Goal: Transaction & Acquisition: Obtain resource

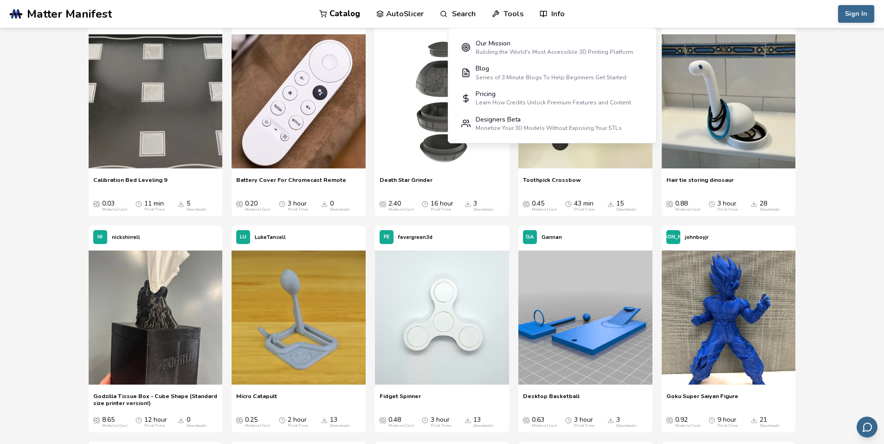
click at [631, 14] on nav "Catalog AutoSlicer Search Tools Info Our Mission Building the World's Most Acce…" at bounding box center [443, 14] width 420 height 28
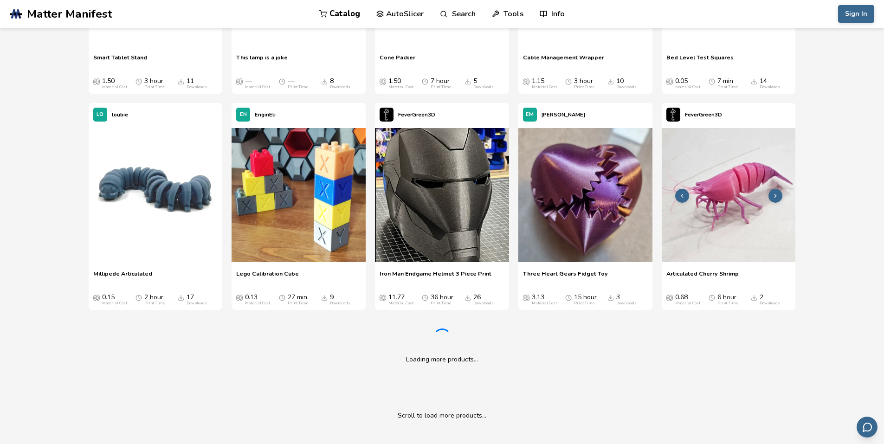
scroll to position [5189, 0]
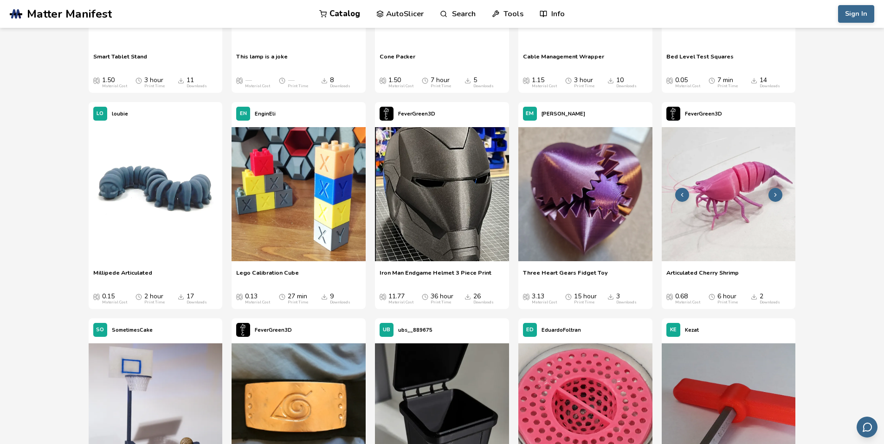
click at [729, 199] on img at bounding box center [729, 194] width 134 height 134
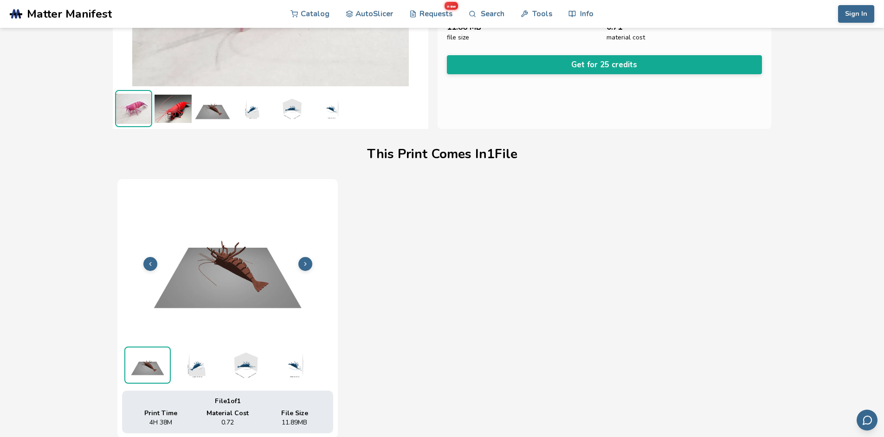
scroll to position [185, 0]
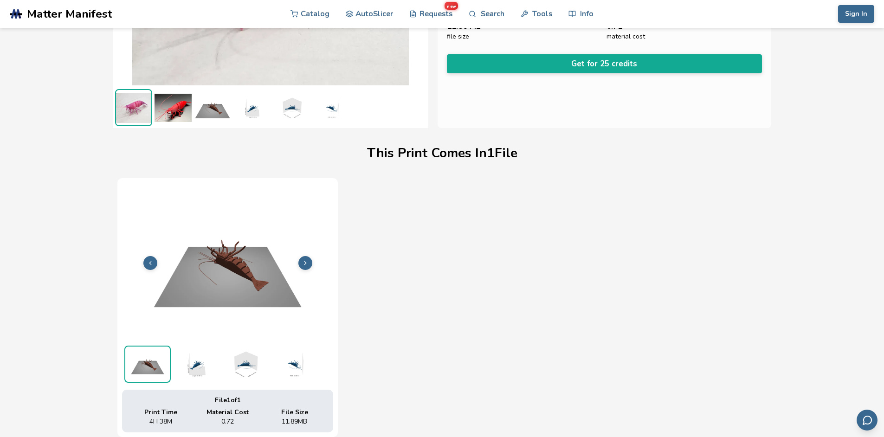
click at [302, 262] on icon at bounding box center [305, 263] width 6 height 6
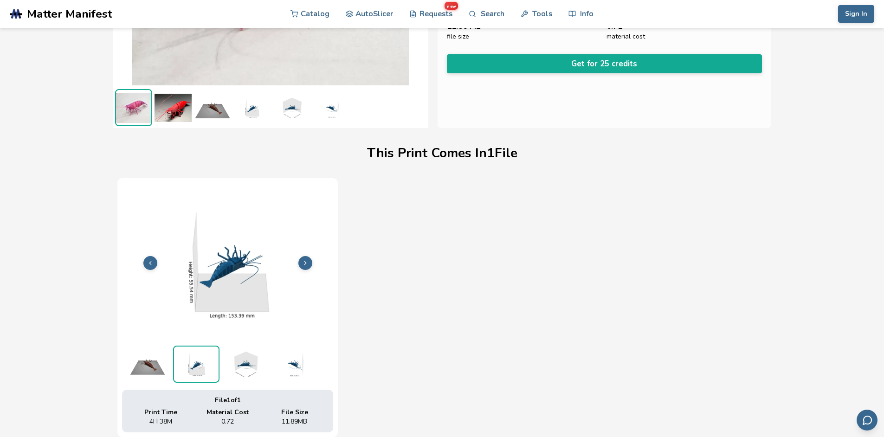
click at [302, 262] on icon at bounding box center [305, 263] width 6 height 6
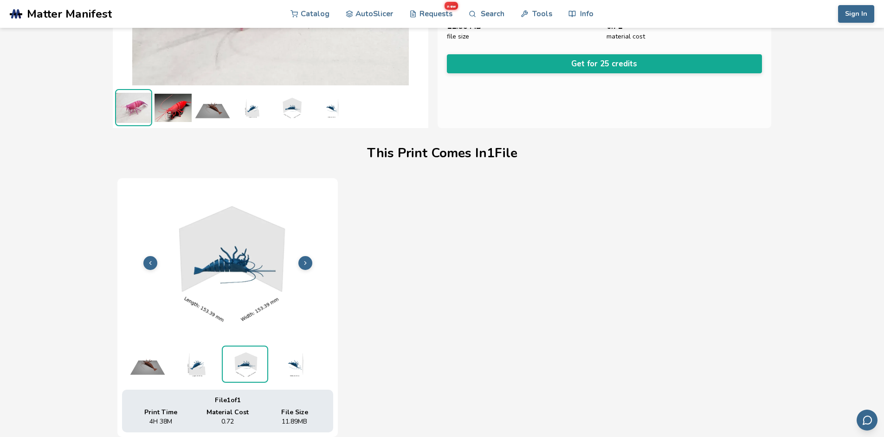
click at [302, 262] on icon at bounding box center [305, 263] width 6 height 6
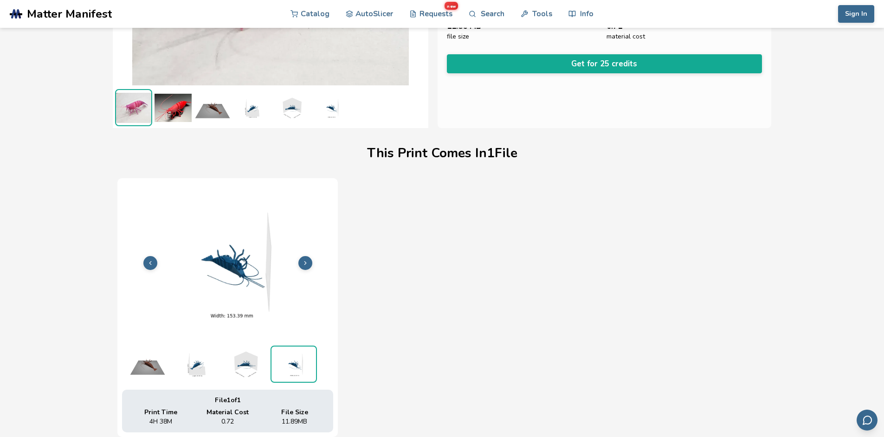
click at [150, 264] on polyline at bounding box center [150, 262] width 2 height 3
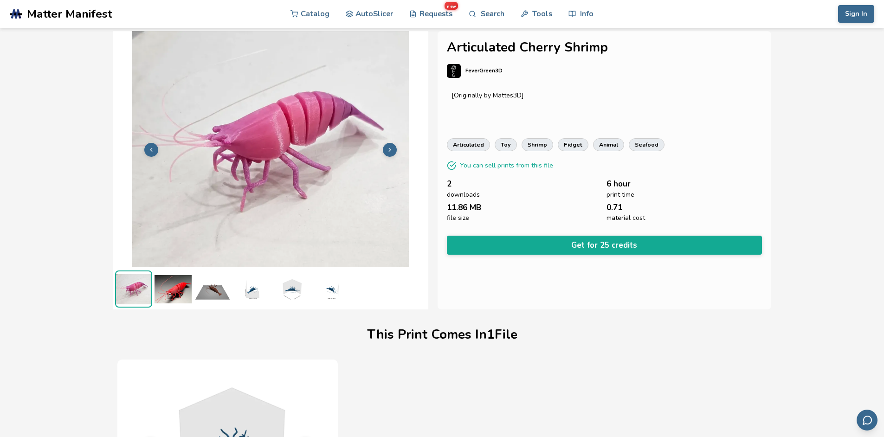
scroll to position [0, 0]
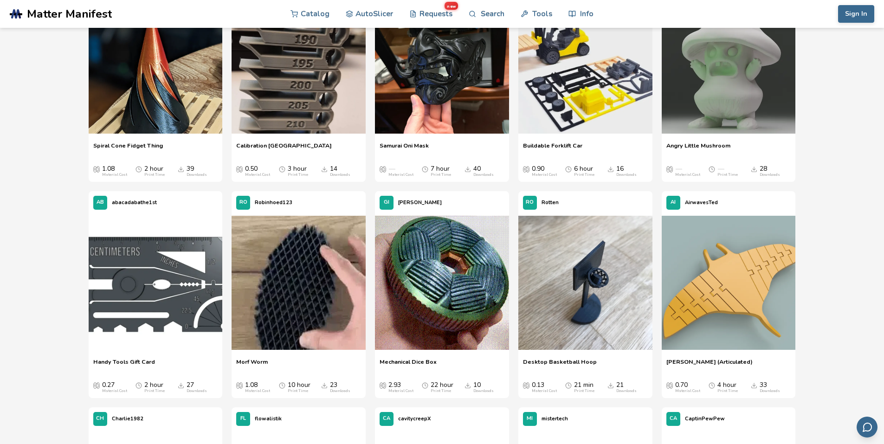
scroll to position [775, 0]
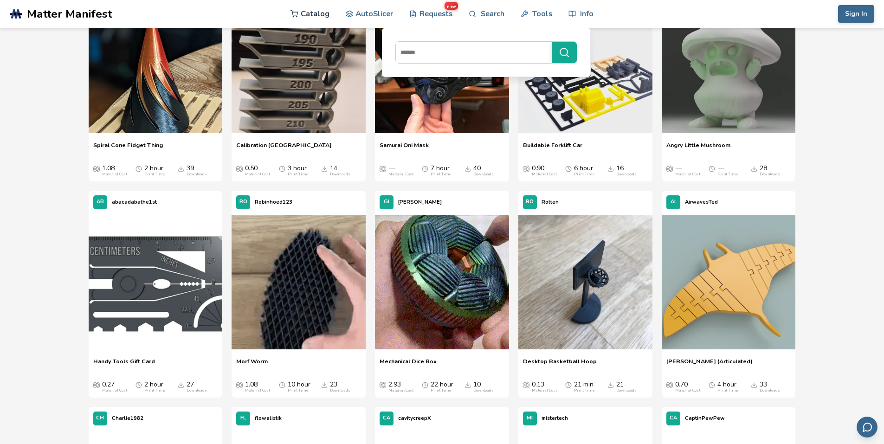
click at [322, 11] on link "Catalog" at bounding box center [310, 14] width 39 height 28
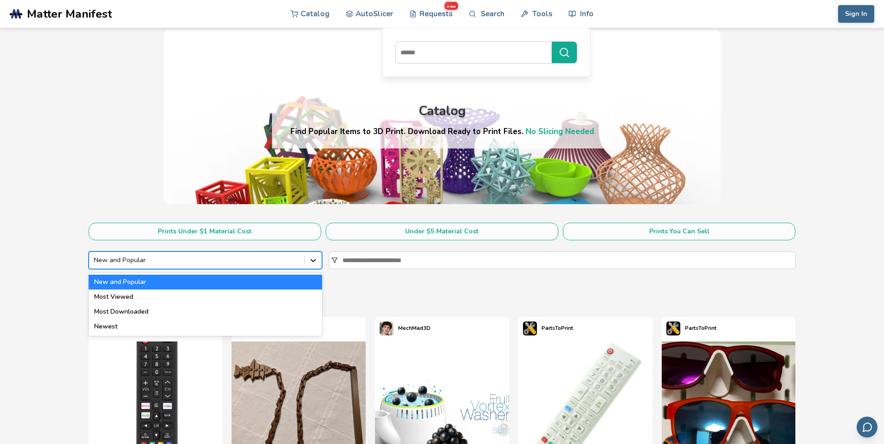
click at [310, 259] on icon at bounding box center [313, 260] width 9 height 9
click at [128, 310] on div "Most Downloaded" at bounding box center [205, 311] width 233 height 15
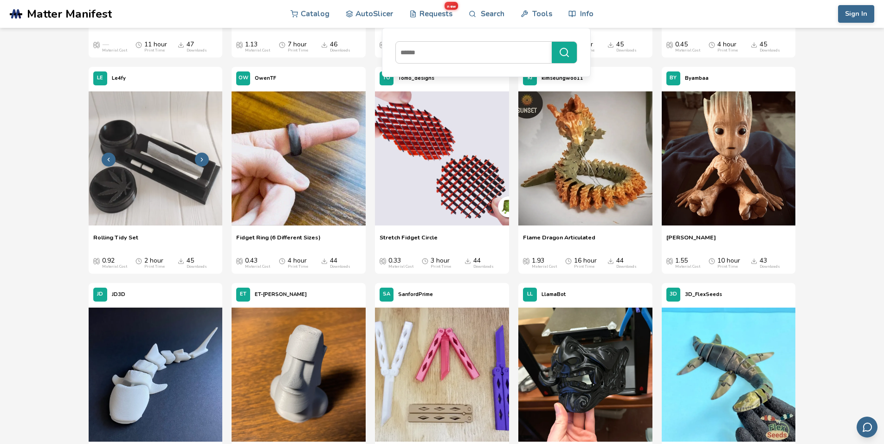
scroll to position [1763, 0]
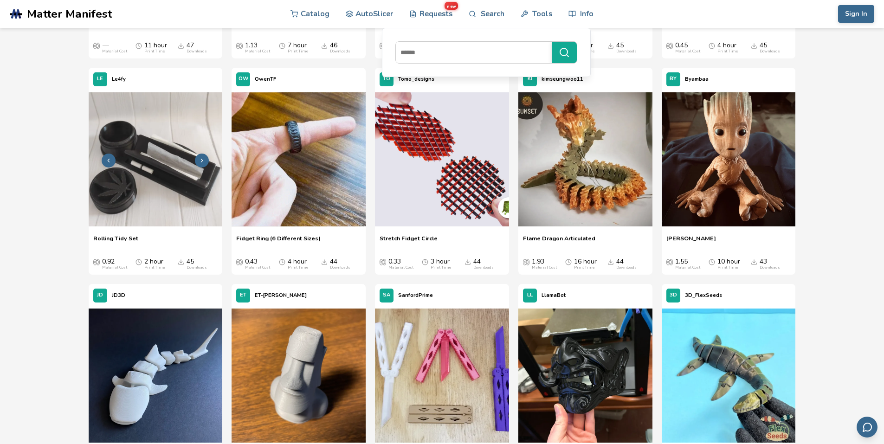
click at [165, 164] on img at bounding box center [156, 159] width 134 height 134
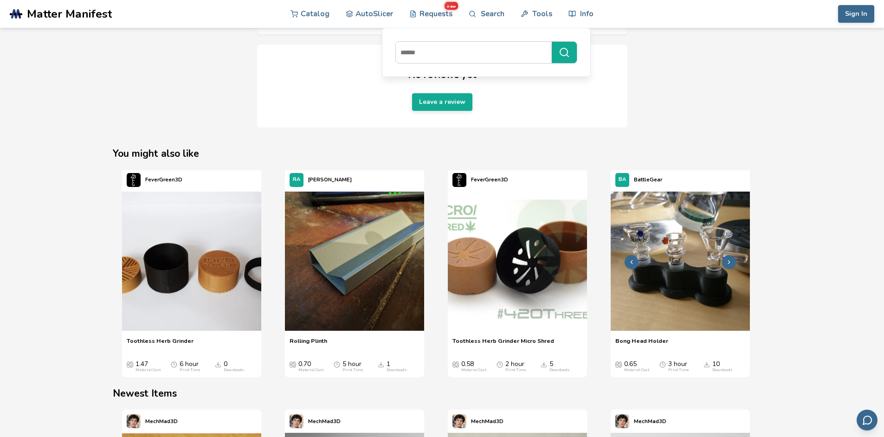
scroll to position [968, 0]
click at [674, 279] on img "4 / 4" at bounding box center [680, 260] width 139 height 139
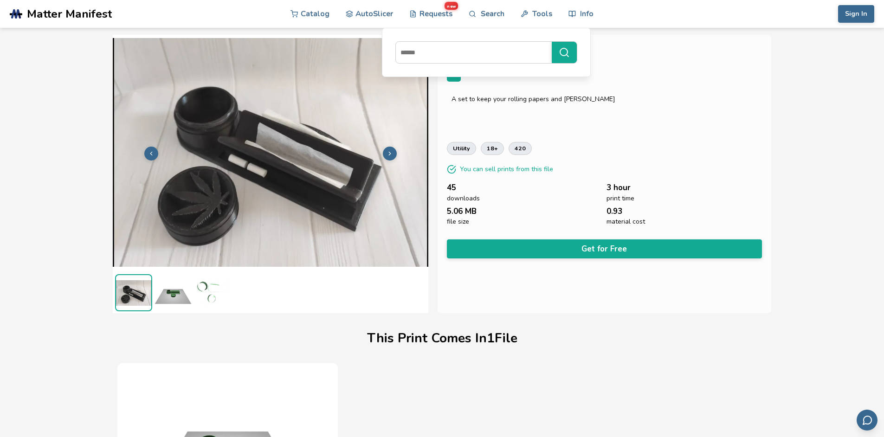
click at [629, 139] on div "**********" at bounding box center [605, 174] width 334 height 279
click at [637, 102] on div "A set to keep your rolling papers and herbs tidy" at bounding box center [605, 99] width 306 height 7
click at [482, 12] on link "Search" at bounding box center [486, 14] width 35 height 28
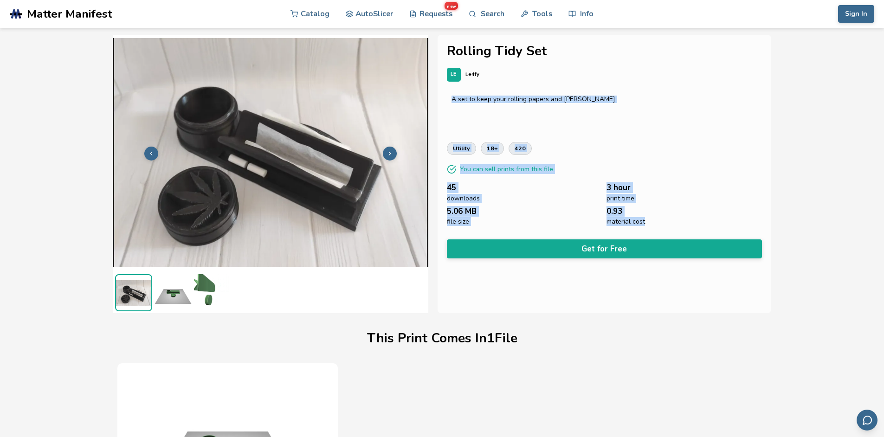
drag, startPoint x: 641, startPoint y: 222, endPoint x: 451, endPoint y: 100, distance: 226.0
click at [451, 100] on div "**********" at bounding box center [605, 174] width 334 height 279
copy div "A set to keep your rolling papers and herbs tidy utility 18+ 420 You can sell p…"
click at [723, 143] on div "utility 18+ 420" at bounding box center [605, 148] width 316 height 13
